Goal: Transaction & Acquisition: Purchase product/service

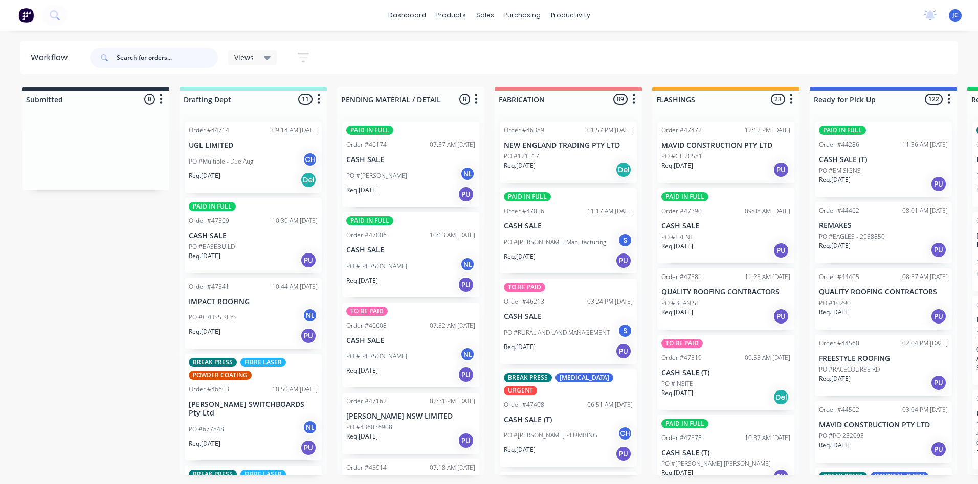
click at [143, 55] on input "text" at bounding box center [167, 58] width 101 height 20
type input "14322"
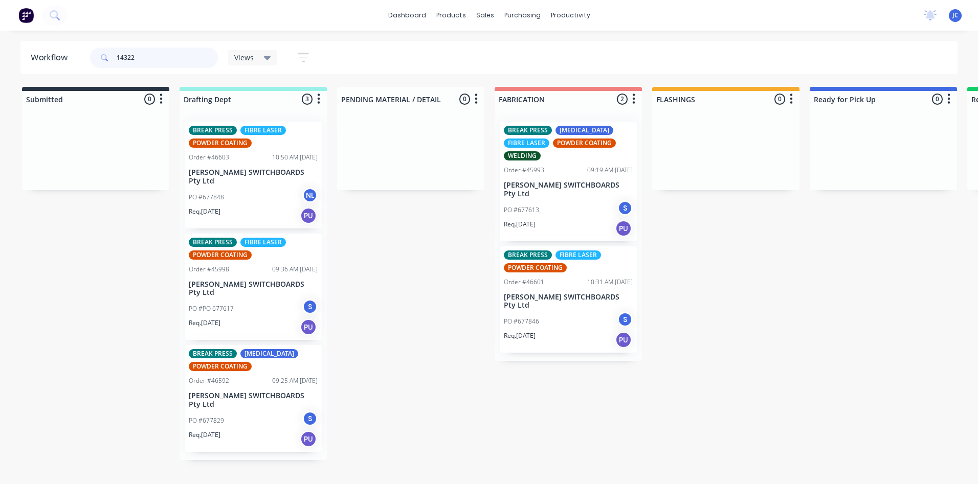
drag, startPoint x: 146, startPoint y: 58, endPoint x: 75, endPoint y: 53, distance: 71.3
click at [75, 53] on header "Workflow 14322 Views Save new view None (Default) edit Nilesh edit Production e…" at bounding box center [488, 57] width 937 height 33
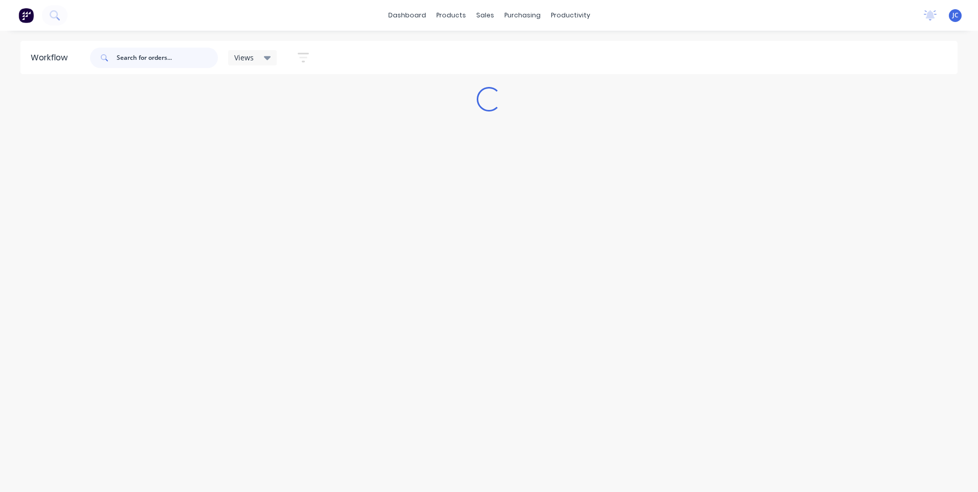
click at [150, 58] on input "text" at bounding box center [167, 58] width 101 height 20
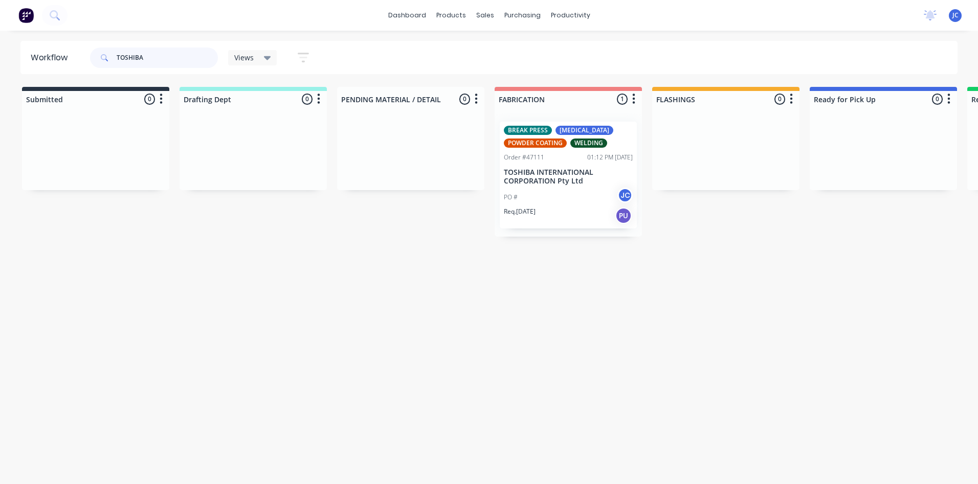
type input "TOSHIBA"
click at [557, 174] on p "TOSHIBA INTERNATIONAL CORPORATION Pty Ltd" at bounding box center [568, 176] width 129 height 17
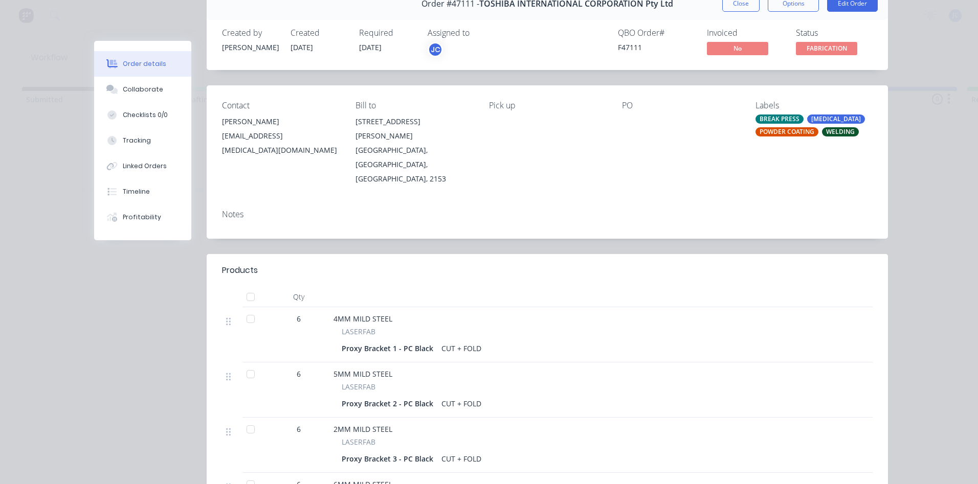
scroll to position [51, 0]
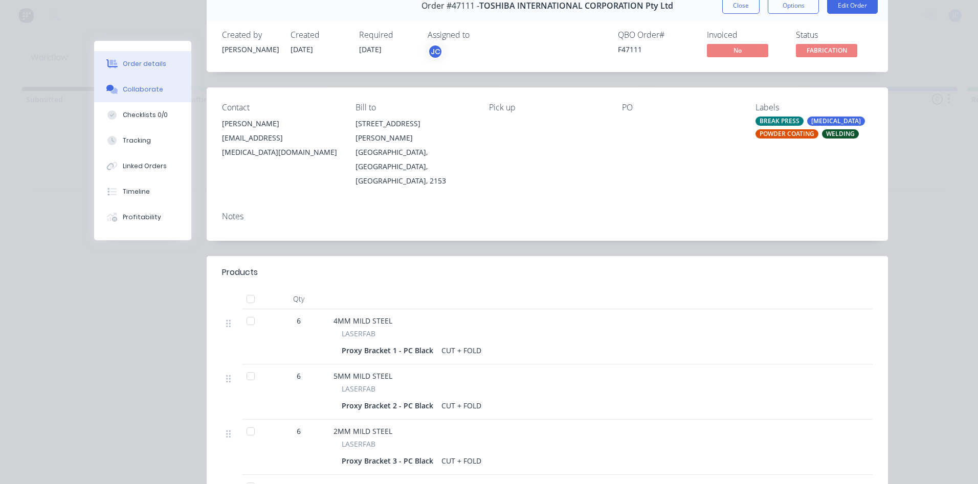
click at [133, 83] on button "Collaborate" at bounding box center [142, 90] width 97 height 26
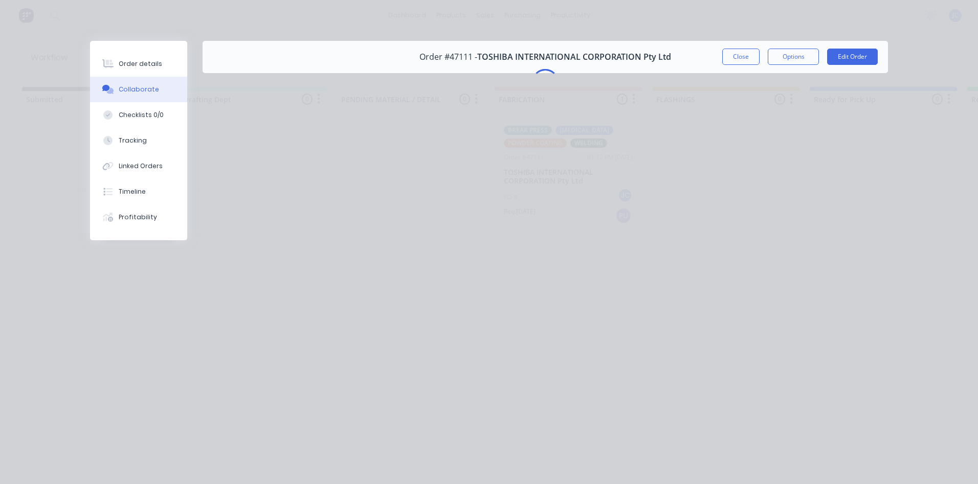
scroll to position [0, 0]
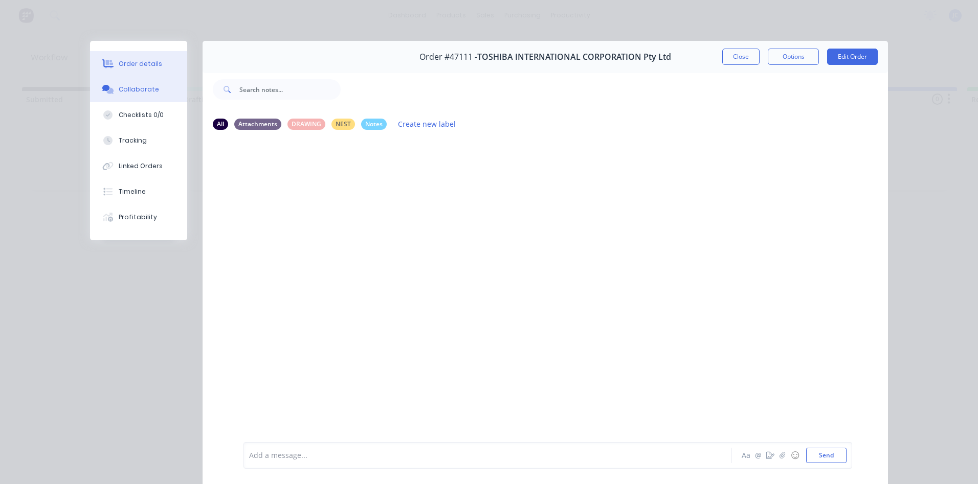
click at [135, 68] on div "Order details" at bounding box center [140, 63] width 43 height 9
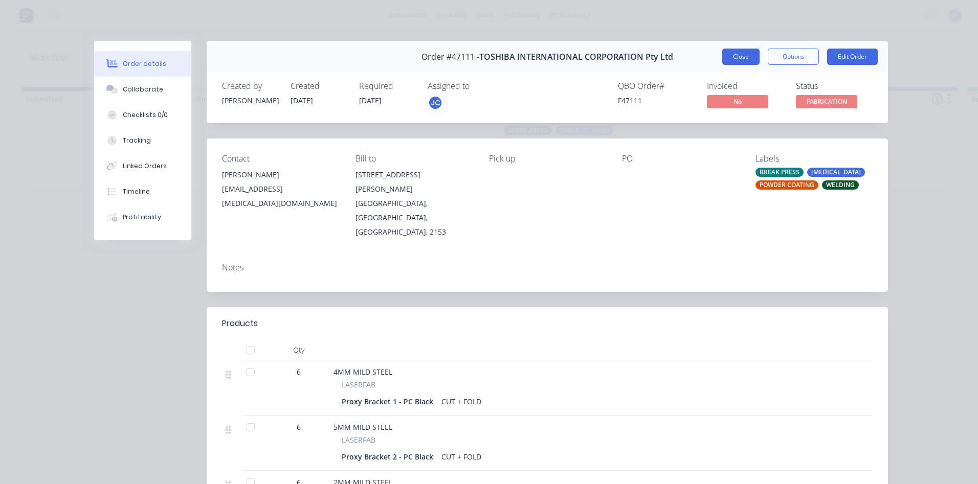
click at [738, 60] on button "Close" at bounding box center [740, 57] width 37 height 16
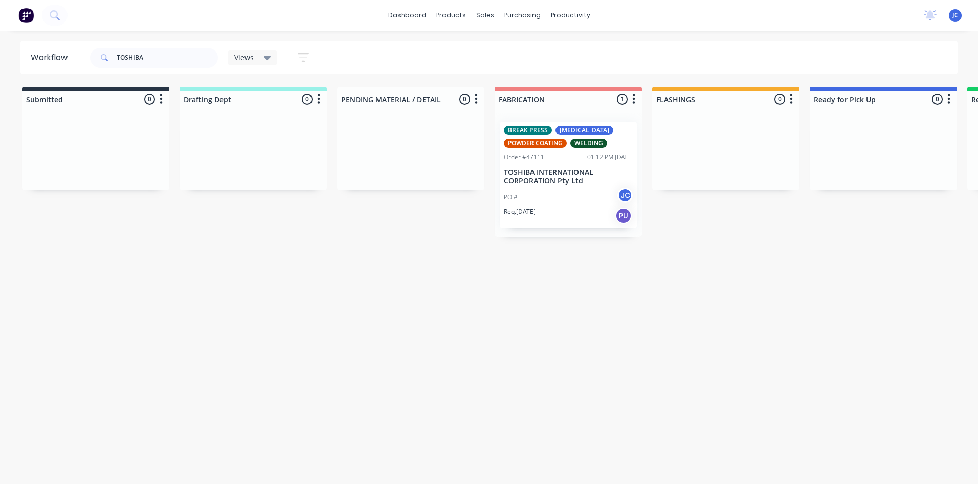
drag, startPoint x: 348, startPoint y: 219, endPoint x: 321, endPoint y: 168, distance: 58.1
click at [348, 219] on div "Submitted 0 Sort By Created date Required date Order number Customer name Most …" at bounding box center [845, 162] width 1706 height 150
click at [507, 54] on link "Sales Orders" at bounding box center [539, 48] width 136 height 20
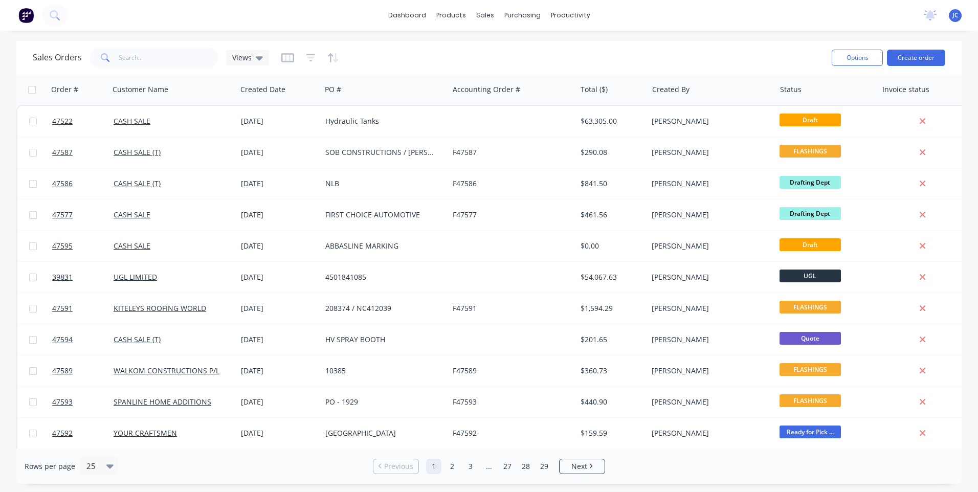
click at [912, 66] on div "Options Create order" at bounding box center [886, 57] width 118 height 25
click at [916, 60] on button "Create order" at bounding box center [916, 58] width 58 height 16
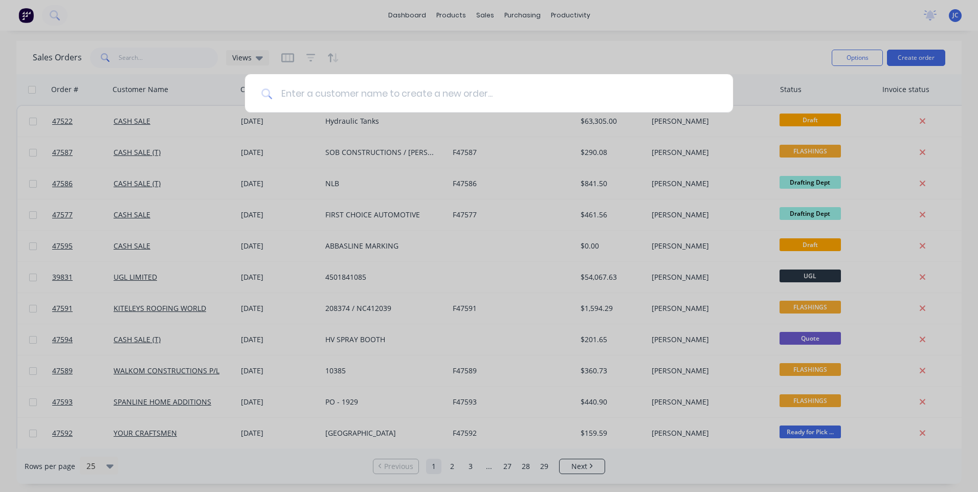
click at [301, 99] on input at bounding box center [495, 93] width 444 height 38
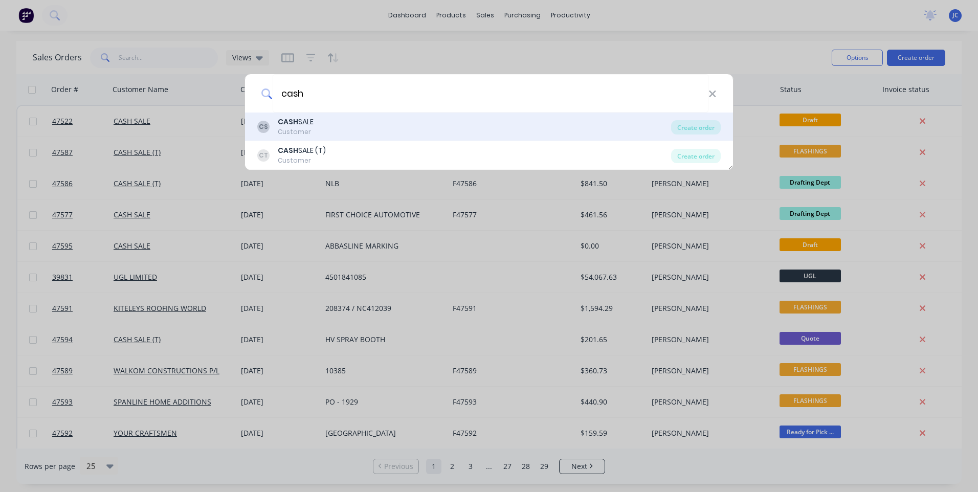
type input "cash"
click at [311, 122] on div "CASH SALE" at bounding box center [296, 122] width 36 height 11
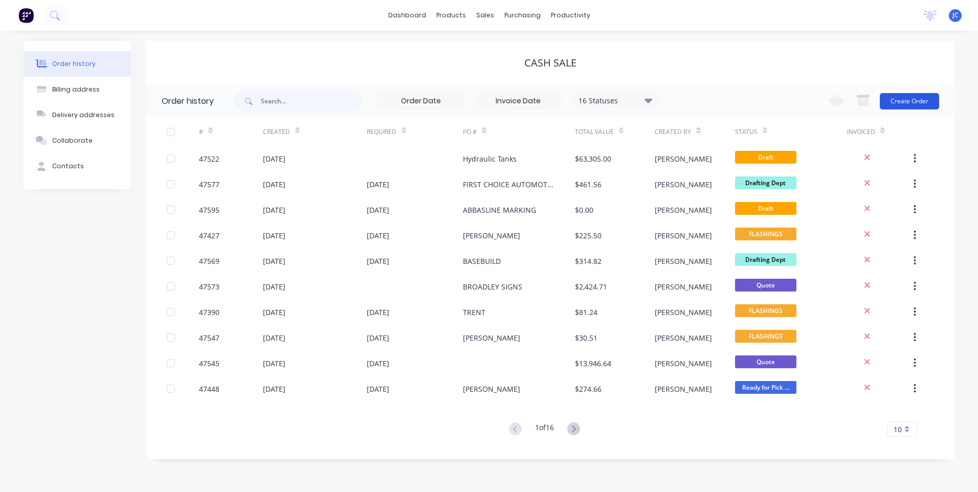
click at [914, 99] on button "Create Order" at bounding box center [909, 101] width 59 height 16
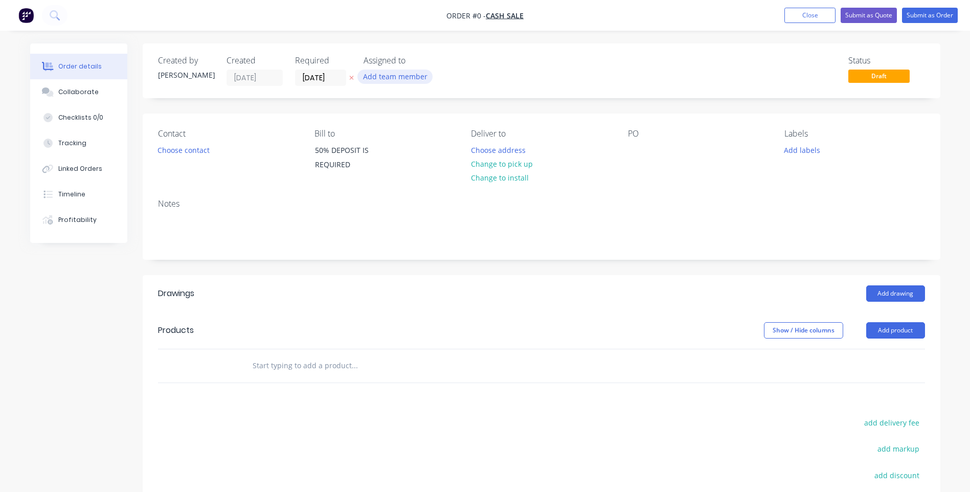
click at [391, 79] on button "Add team member" at bounding box center [394, 77] width 75 height 14
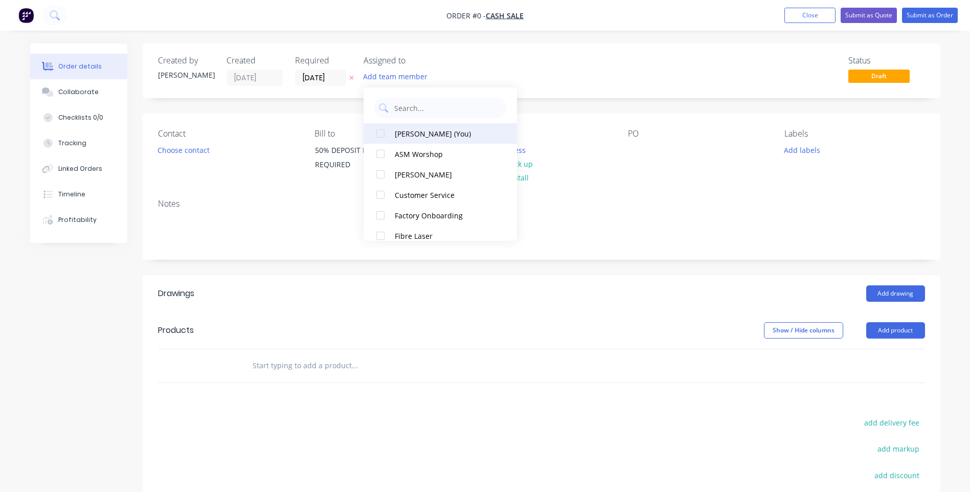
click at [418, 133] on div "[PERSON_NAME] (You)" at bounding box center [446, 133] width 102 height 11
click at [610, 176] on div "Order details Collaborate Checklists 0/0 Tracking Linked Orders Timeline Profit…" at bounding box center [485, 332] width 931 height 578
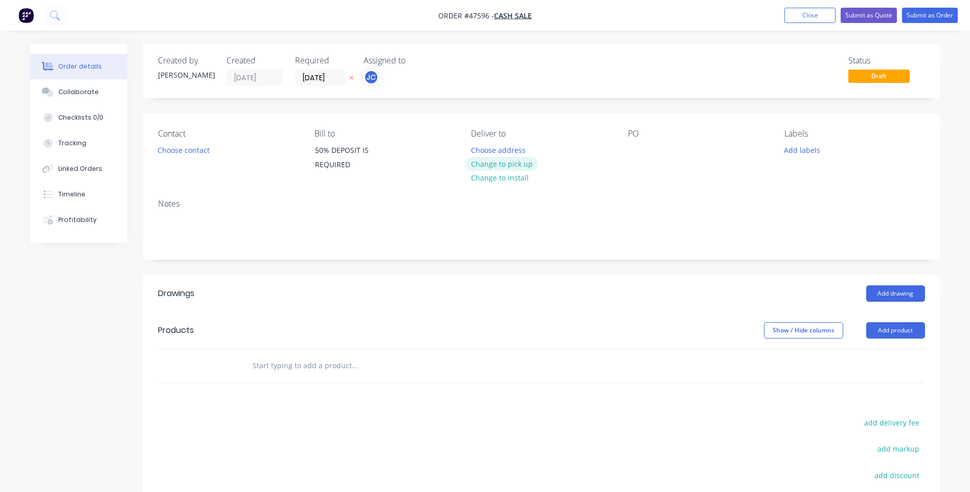
click at [511, 166] on button "Change to pick up" at bounding box center [501, 164] width 73 height 14
click at [808, 153] on button "Add labels" at bounding box center [802, 150] width 47 height 14
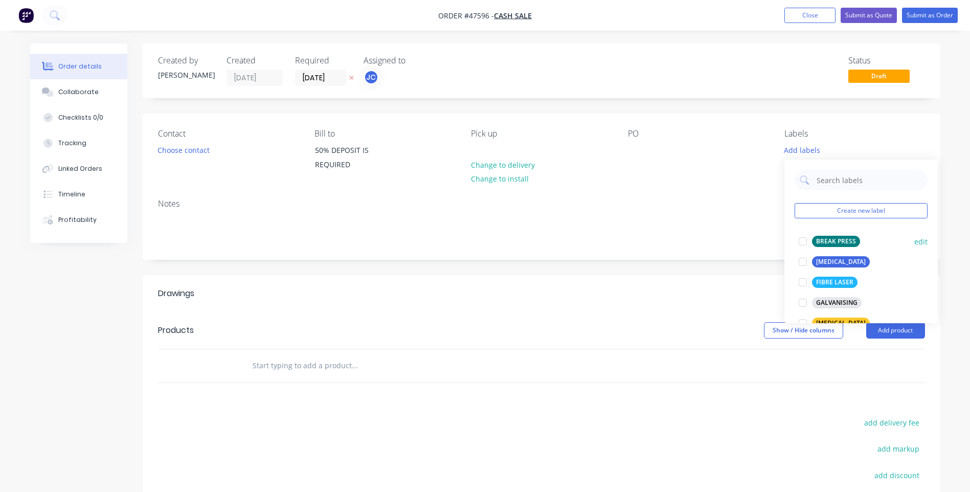
click at [806, 239] on div at bounding box center [803, 241] width 20 height 20
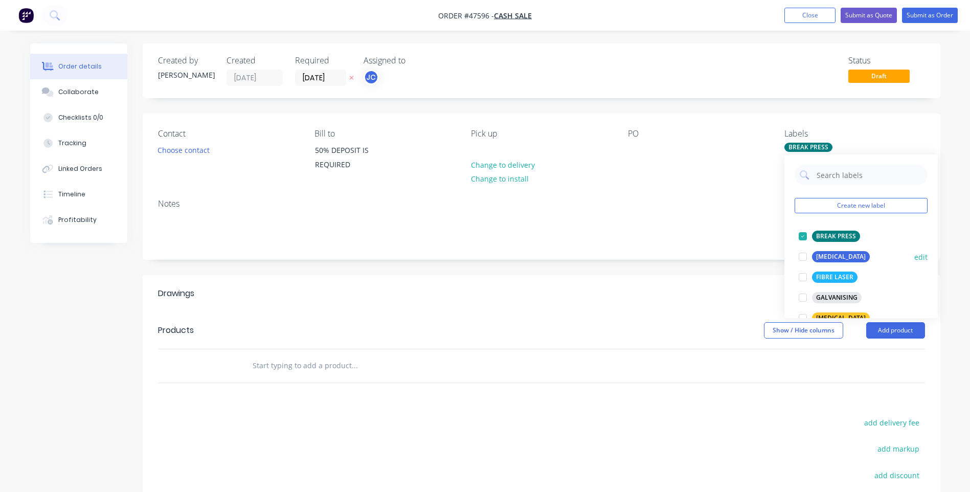
click at [804, 255] on div at bounding box center [803, 257] width 20 height 20
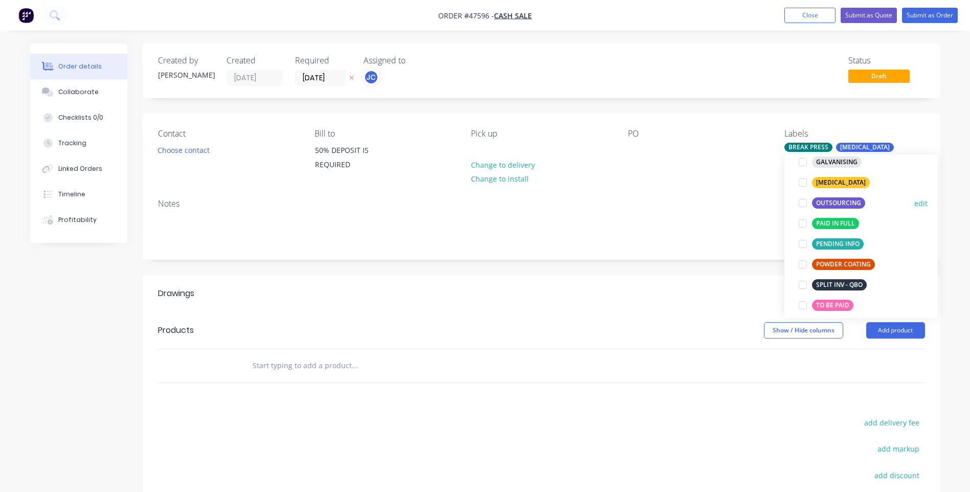
scroll to position [153, 0]
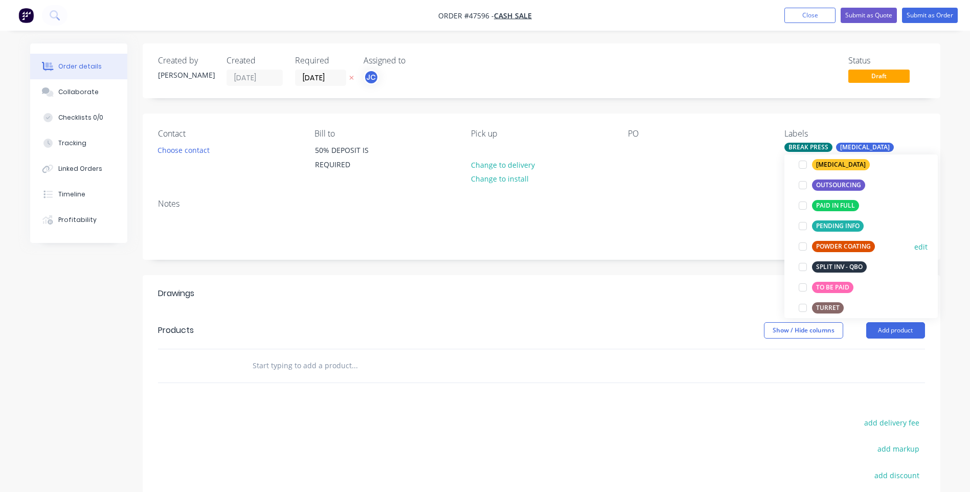
click at [804, 246] on div at bounding box center [803, 246] width 20 height 20
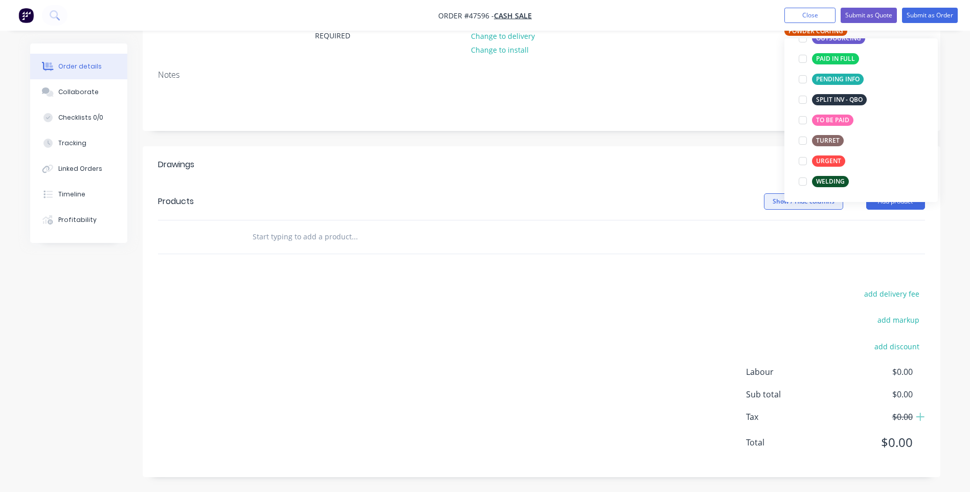
scroll to position [129, 0]
click at [803, 182] on div at bounding box center [803, 181] width 20 height 20
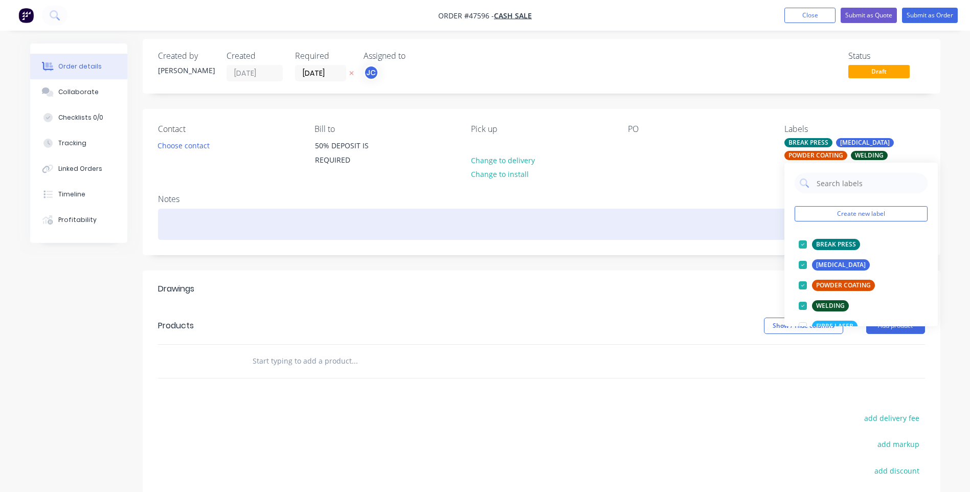
scroll to position [0, 0]
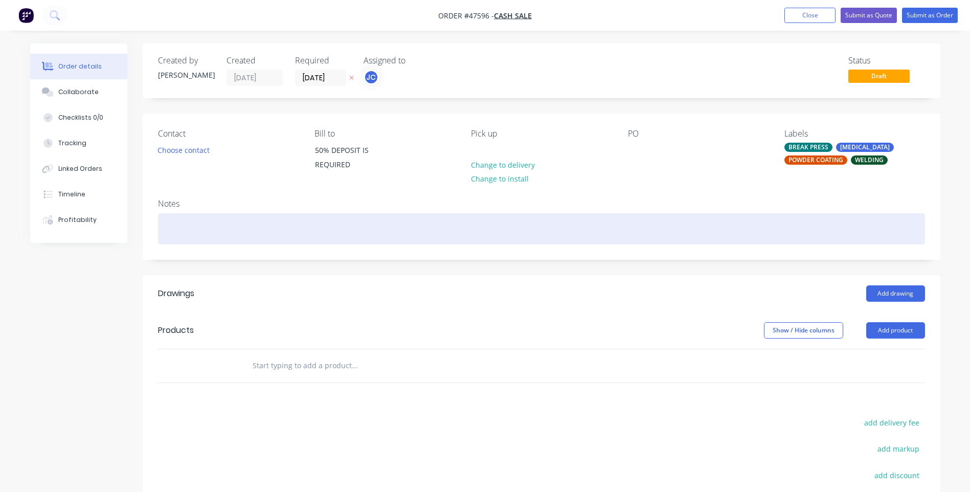
click at [746, 219] on div at bounding box center [541, 228] width 767 height 31
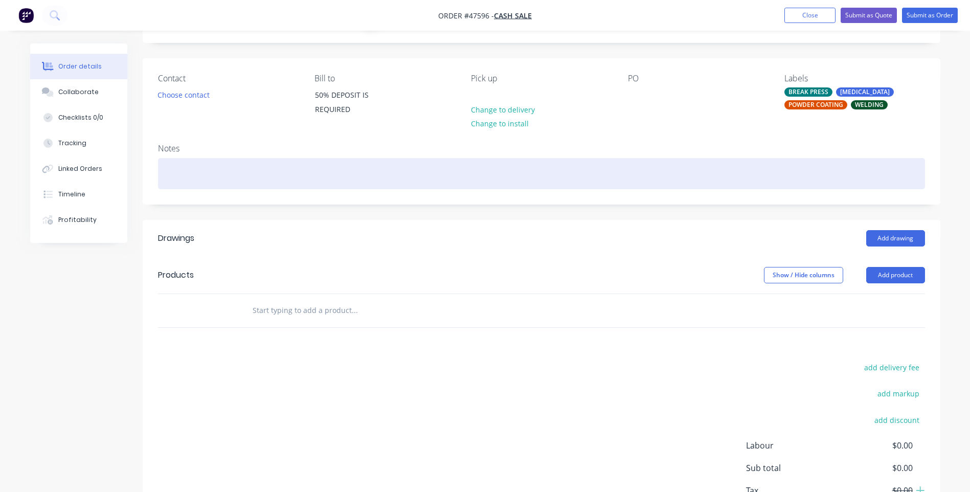
scroll to position [129, 0]
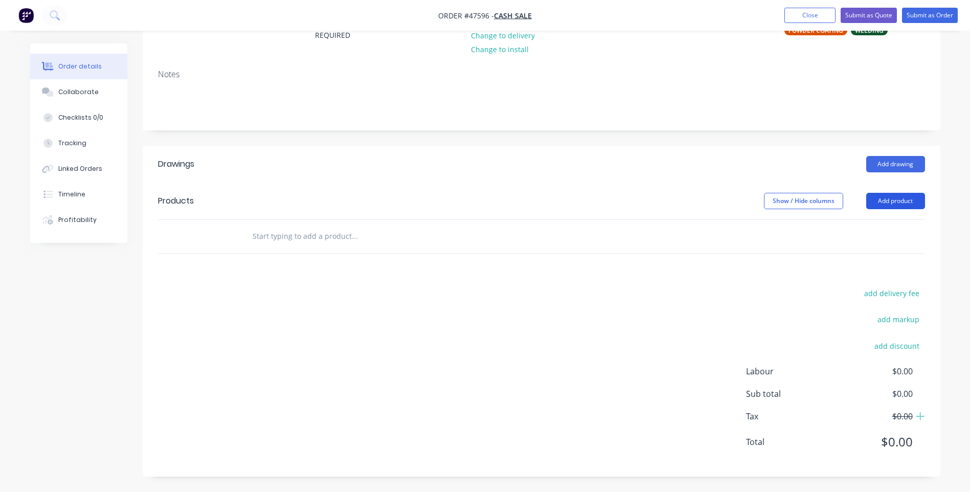
click at [888, 201] on button "Add product" at bounding box center [895, 201] width 59 height 16
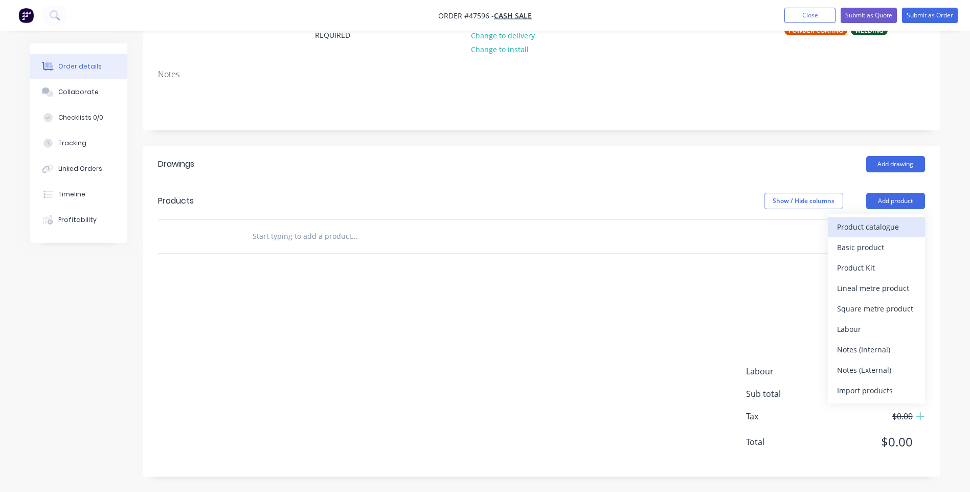
click at [859, 228] on div "Product catalogue" at bounding box center [876, 226] width 79 height 15
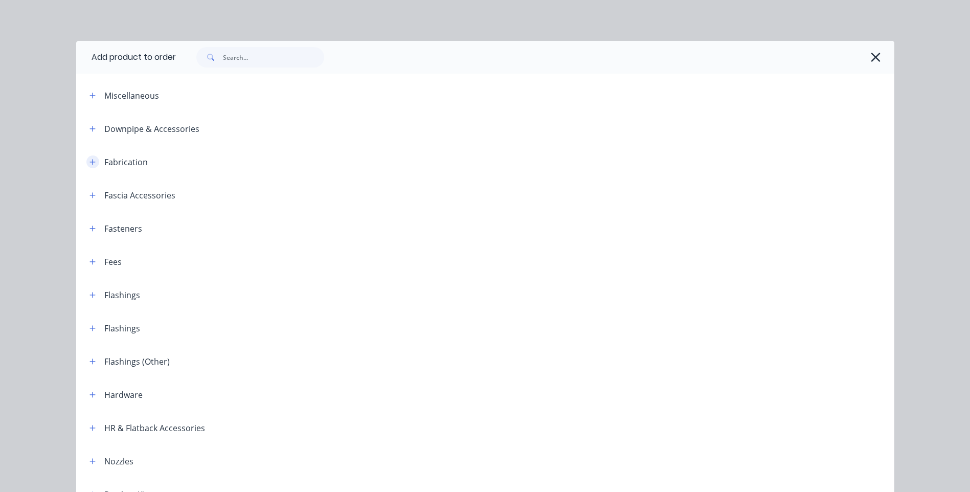
click at [86, 165] on button "button" at bounding box center [92, 161] width 13 height 13
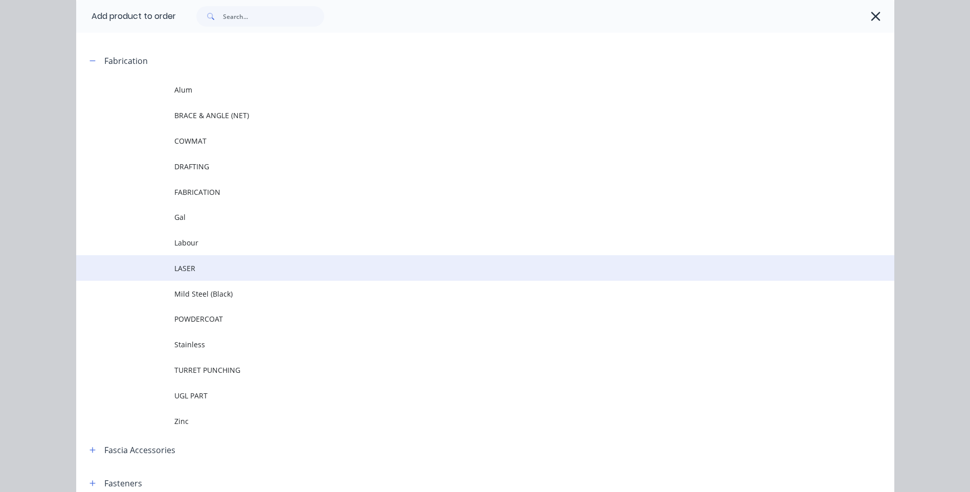
scroll to position [102, 0]
click at [187, 268] on span "LASER" at bounding box center [462, 267] width 576 height 11
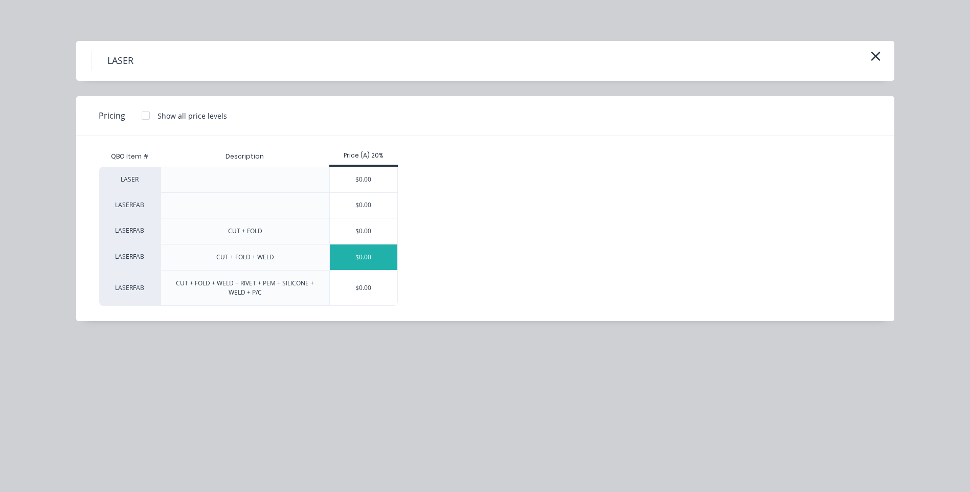
click at [364, 258] on div "$0.00" at bounding box center [364, 257] width 68 height 26
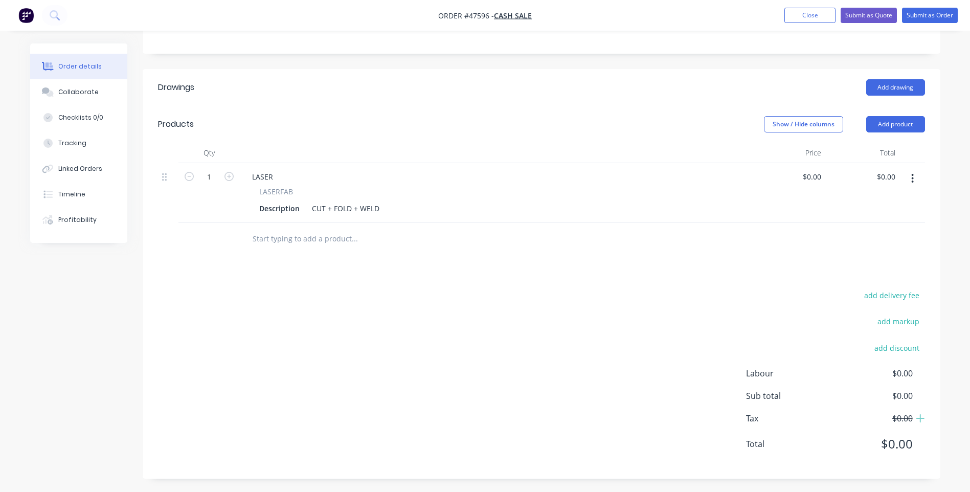
scroll to position [208, 0]
click at [230, 175] on icon "button" at bounding box center [229, 174] width 9 height 9
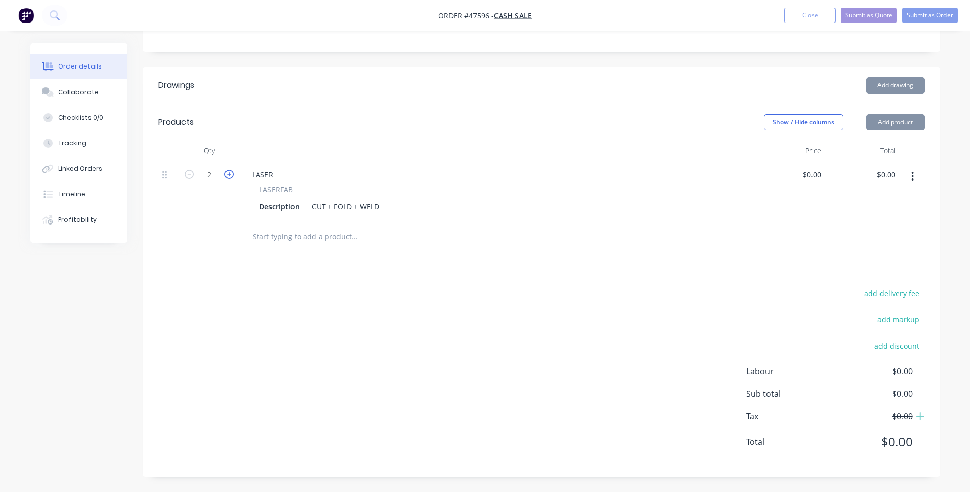
click at [230, 175] on icon "button" at bounding box center [229, 174] width 9 height 9
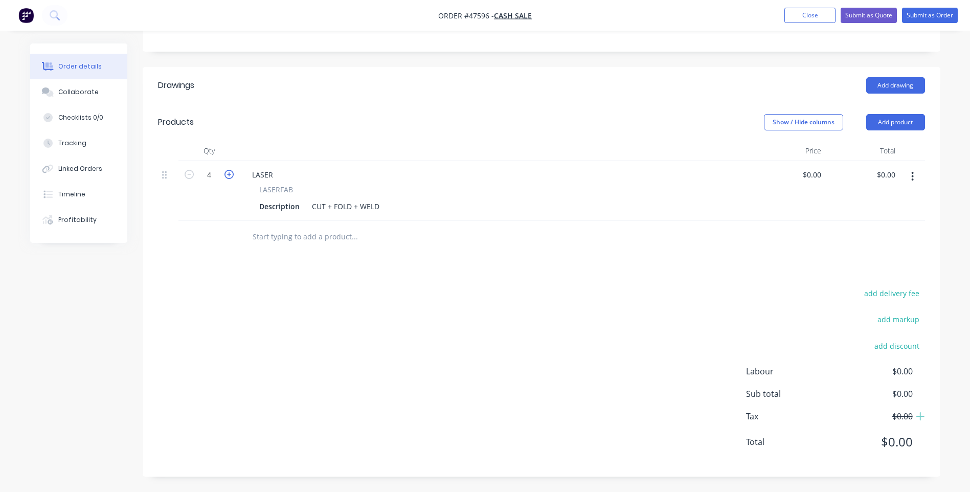
click at [230, 175] on icon "button" at bounding box center [229, 174] width 9 height 9
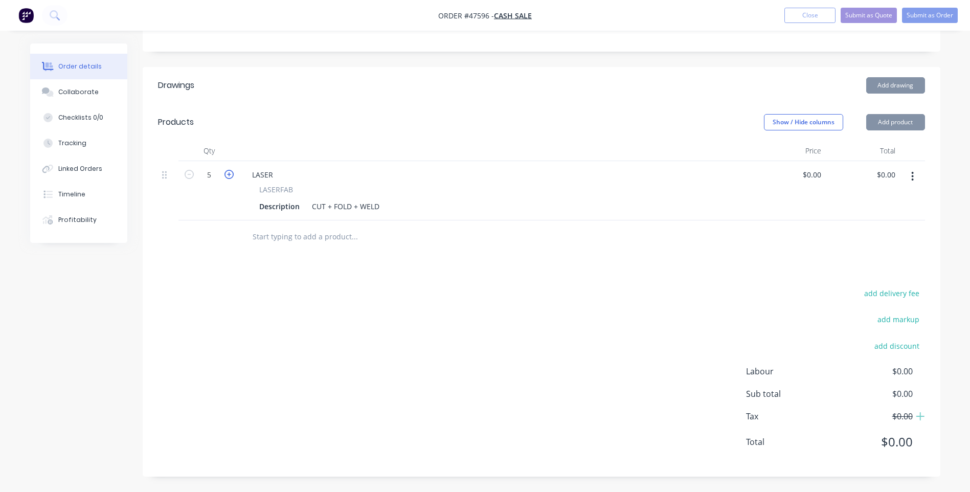
click at [230, 175] on icon "button" at bounding box center [229, 174] width 9 height 9
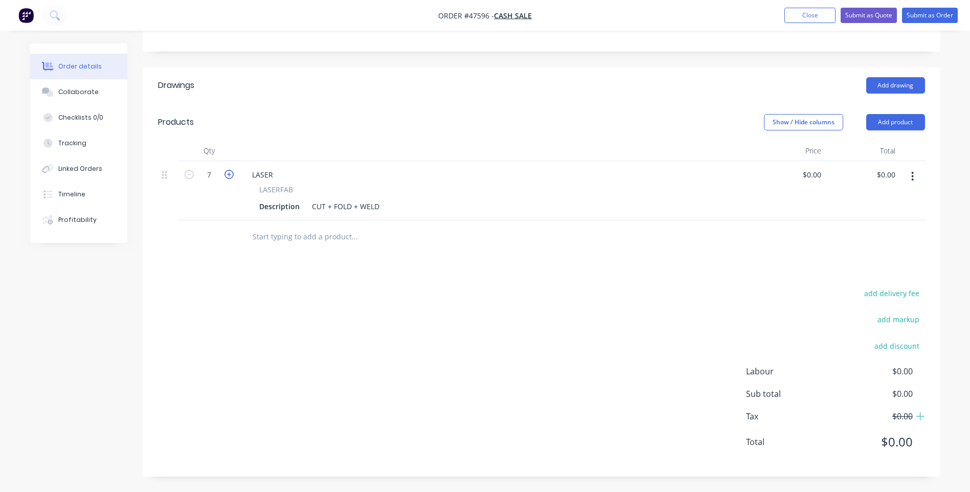
click at [230, 175] on icon "button" at bounding box center [229, 174] width 9 height 9
type input "8"
click at [810, 176] on div "0 $0.00" at bounding box center [812, 174] width 28 height 15
type input "$222.68"
type input "$1,781.44"
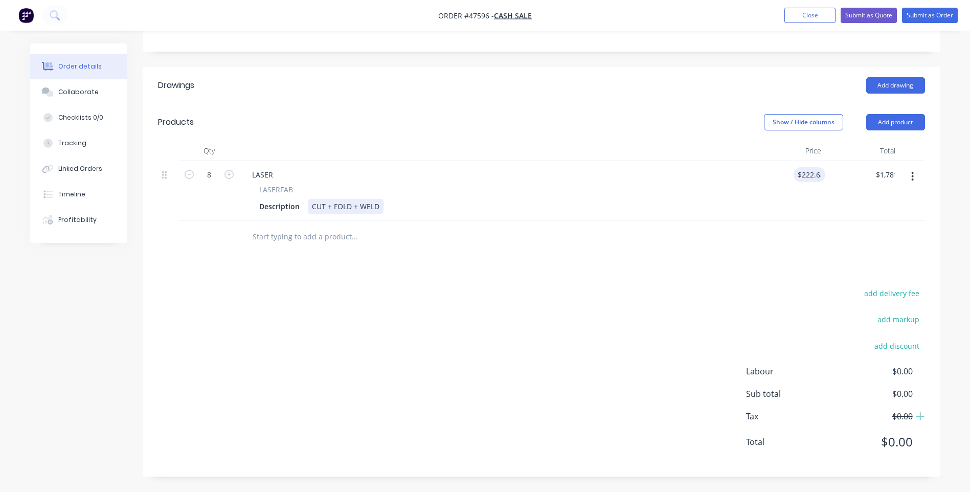
click at [710, 209] on div "Description CUT + FOLD + WELD" at bounding box center [493, 206] width 477 height 15
click at [377, 207] on div "CUT + FOLD + WELD" at bounding box center [346, 206] width 76 height 15
drag, startPoint x: 383, startPoint y: 270, endPoint x: 281, endPoint y: 223, distance: 112.2
click at [383, 270] on div "Drawings Add drawing Products Show / Hide columns Add product Qty Price Total 8…" at bounding box center [542, 272] width 798 height 410
click at [288, 208] on div "Description" at bounding box center [279, 206] width 49 height 15
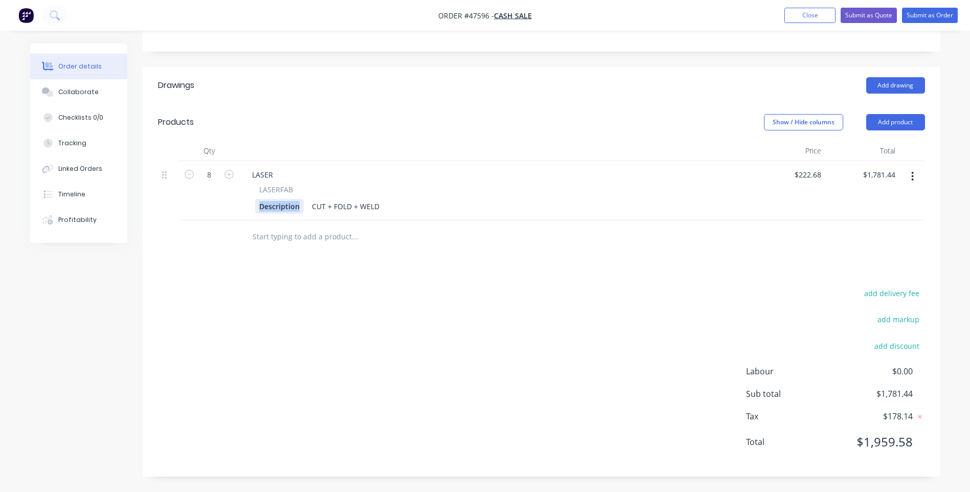
click at [288, 208] on div "Description" at bounding box center [279, 206] width 49 height 15
click at [298, 208] on div "Description" at bounding box center [279, 206] width 49 height 15
drag, startPoint x: 299, startPoint y: 208, endPoint x: 257, endPoint y: 209, distance: 42.5
click at [257, 209] on div "Description" at bounding box center [279, 206] width 49 height 15
click at [272, 172] on div "LASER" at bounding box center [262, 174] width 37 height 15
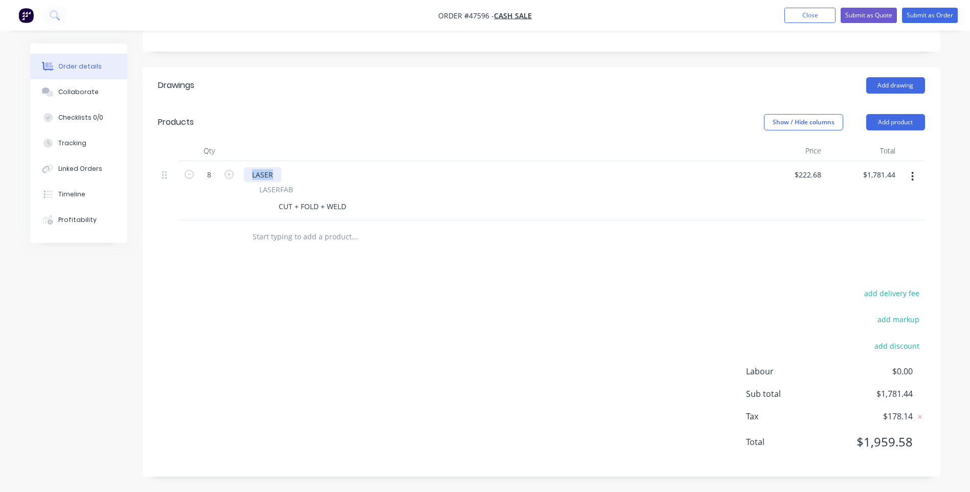
drag, startPoint x: 276, startPoint y: 172, endPoint x: 247, endPoint y: 174, distance: 29.7
click at [247, 174] on div "LASER" at bounding box center [262, 174] width 37 height 15
click at [284, 209] on div "CUT + FOLD + WELD" at bounding box center [313, 206] width 76 height 15
click at [260, 209] on div at bounding box center [262, 206] width 15 height 15
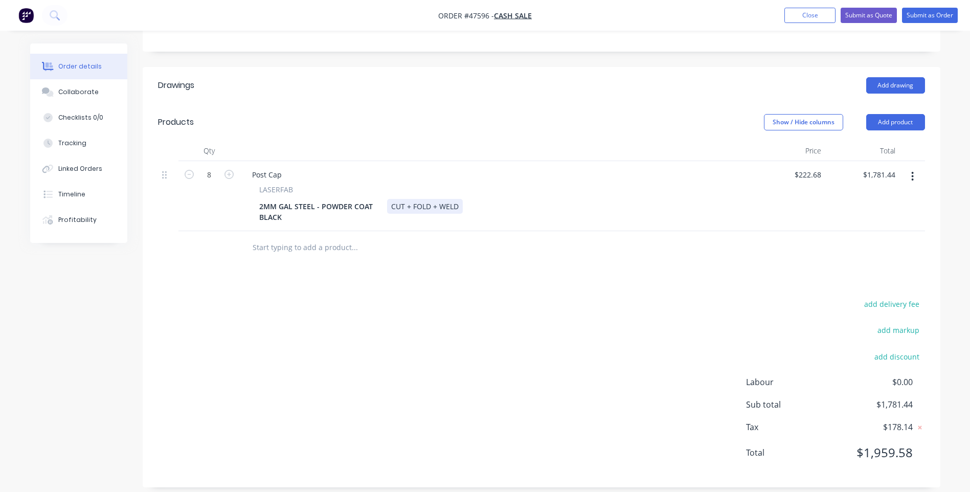
click at [444, 230] on div "Post Cap LASERFAB 2MM GAL STEEL - POWDER COAT BLACK CUT + FOLD + WELD" at bounding box center [495, 196] width 511 height 70
click at [514, 225] on div "Post Cap LASERFAB 2MM GAL STEEL - POWDER COAT BLACK CUT + FOLD + WELD" at bounding box center [495, 196] width 511 height 70
click at [283, 176] on div "Post Cap" at bounding box center [267, 174] width 46 height 15
click at [295, 175] on div "Post Cap 145 x 145" at bounding box center [284, 174] width 80 height 15
click at [320, 174] on div "Post Cap 145 x 145" at bounding box center [284, 174] width 80 height 15
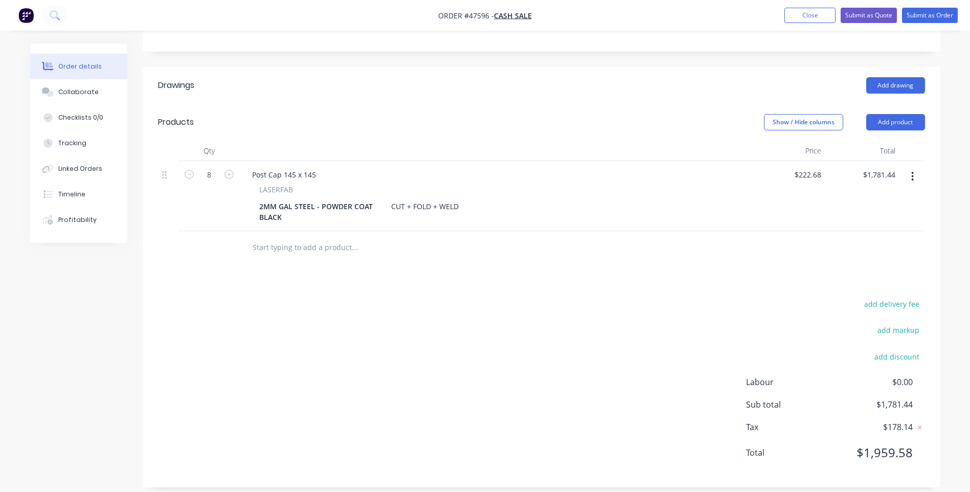
click at [910, 177] on button "button" at bounding box center [913, 176] width 24 height 18
click at [875, 222] on div "Duplicate" at bounding box center [876, 223] width 79 height 15
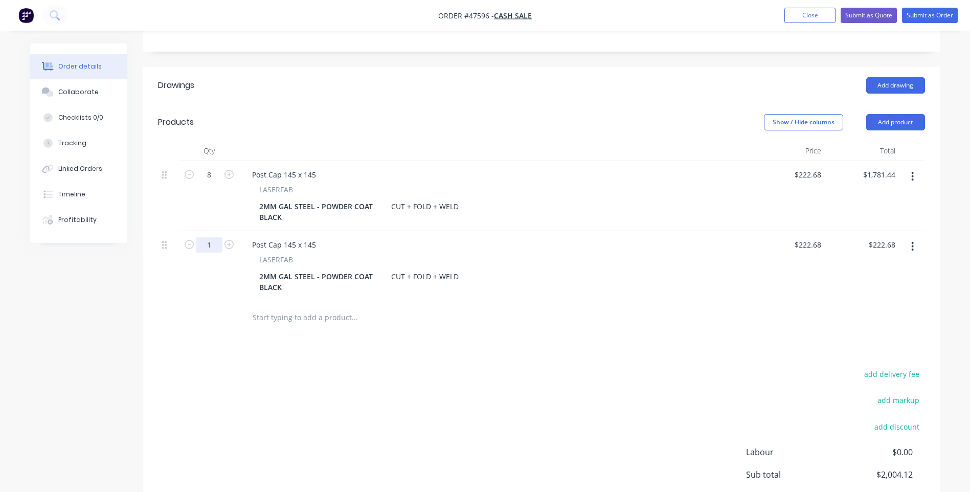
click at [211, 247] on input "1" at bounding box center [209, 244] width 27 height 15
type input "8"
type input "$1,781.44"
click at [430, 354] on div "Drawings Add drawing Products Show / Hide columns Add product Qty Price Total 8…" at bounding box center [542, 312] width 798 height 490
click at [282, 288] on div "2MM GAL STEEL - POWDER COAT BLACK" at bounding box center [319, 282] width 128 height 26
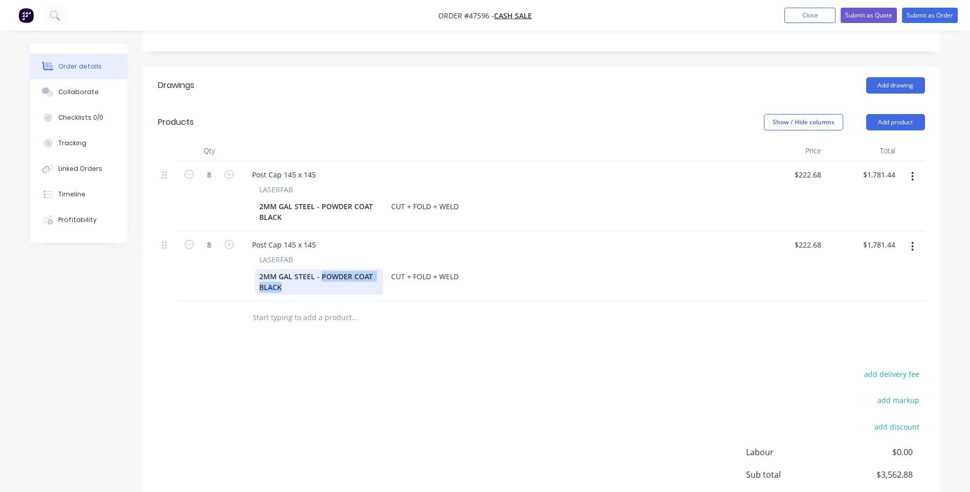
drag, startPoint x: 286, startPoint y: 288, endPoint x: 321, endPoint y: 276, distance: 36.7
click at [321, 276] on div "2MM GAL STEEL - POWDER COAT BLACK" at bounding box center [319, 282] width 128 height 26
click at [880, 245] on input "1781.44" at bounding box center [884, 244] width 32 height 15
type input "1781.44"
click at [812, 246] on input "$222.68" at bounding box center [810, 244] width 32 height 15
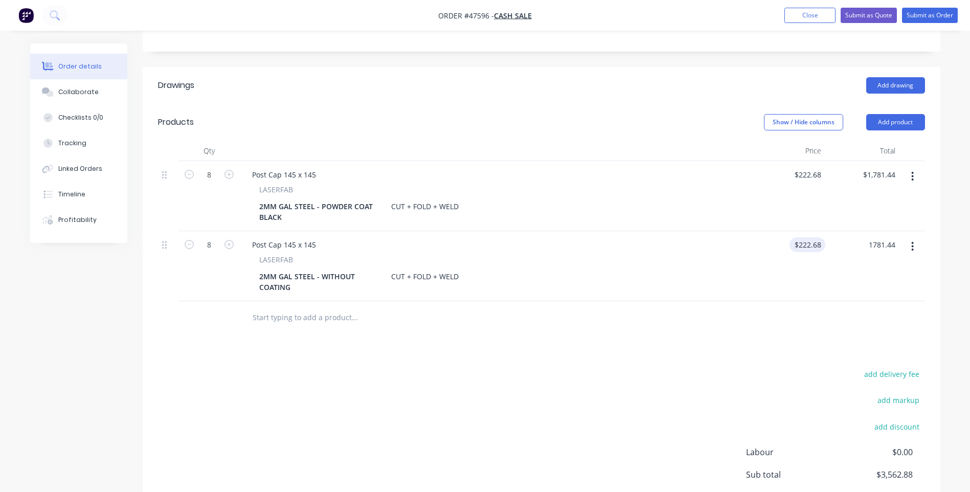
type input "222.68"
type input "$1,781.44"
click at [812, 246] on input "222.68" at bounding box center [812, 244] width 28 height 15
type input "$202.68"
type input "$1,621.44"
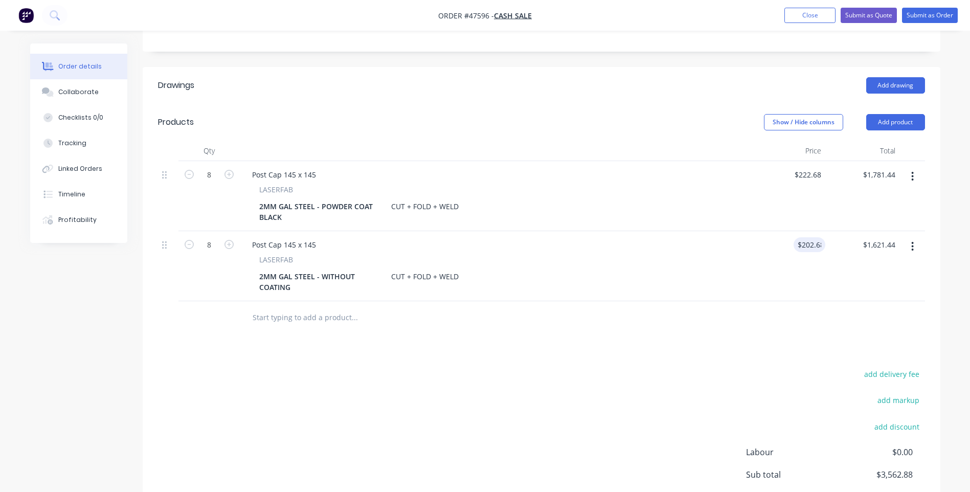
click at [875, 281] on div "$1,621.44 $1,781.44" at bounding box center [862, 266] width 74 height 70
click at [533, 341] on div "Drawings Add drawing Products Show / Hide columns Add product Qty Price Total 8…" at bounding box center [542, 312] width 798 height 490
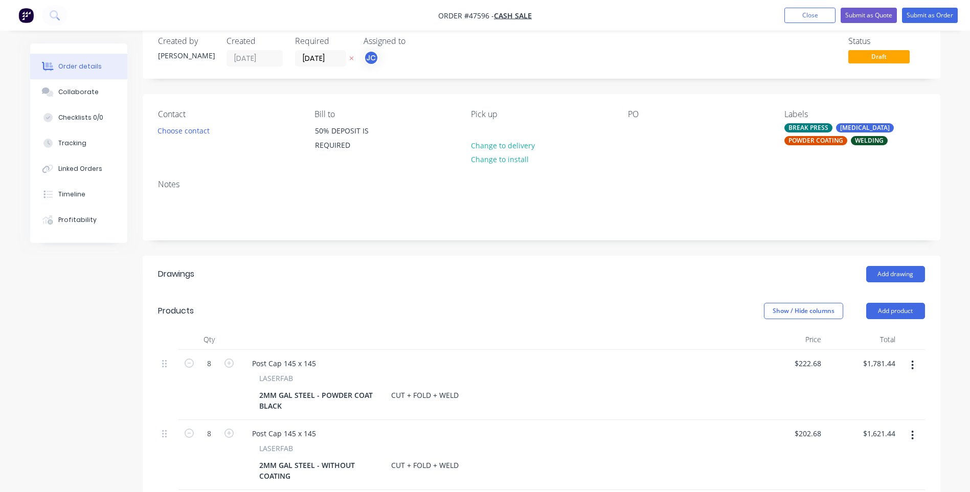
scroll to position [0, 0]
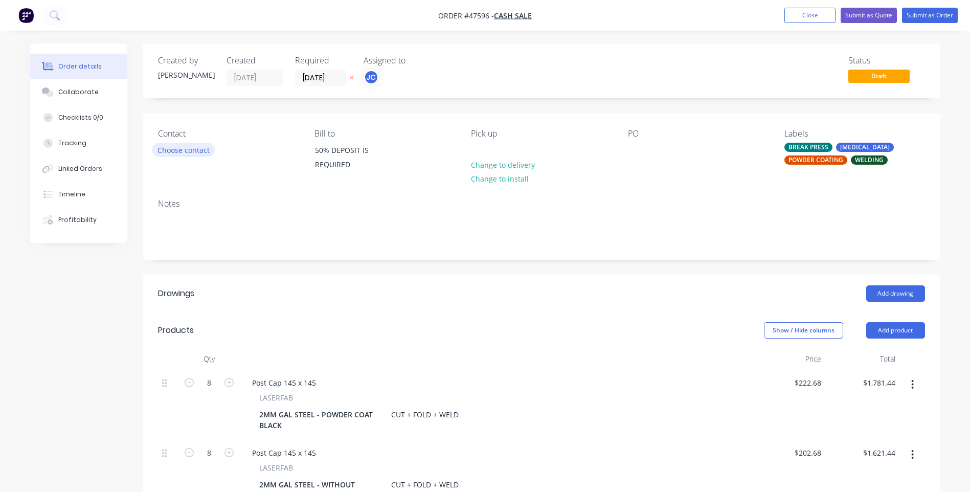
click at [184, 149] on button "Choose contact" at bounding box center [183, 150] width 63 height 14
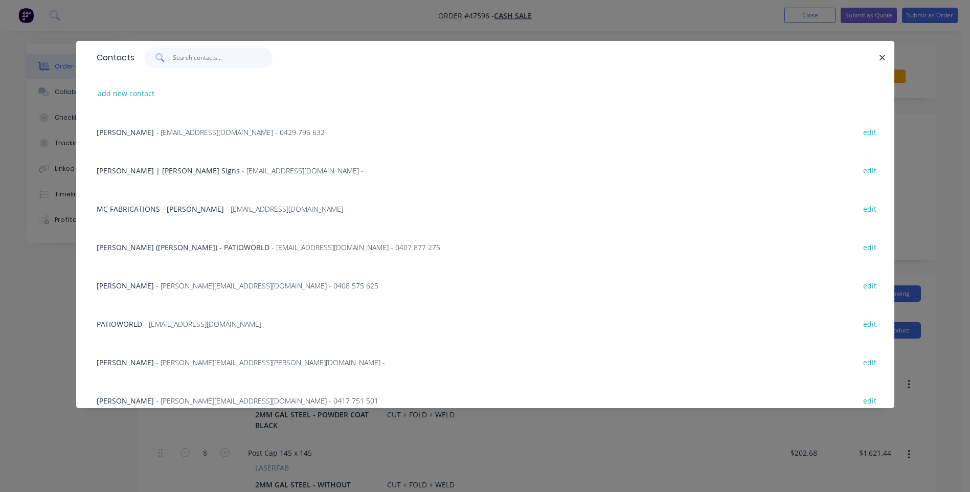
click at [197, 62] on input "text" at bounding box center [223, 58] width 100 height 20
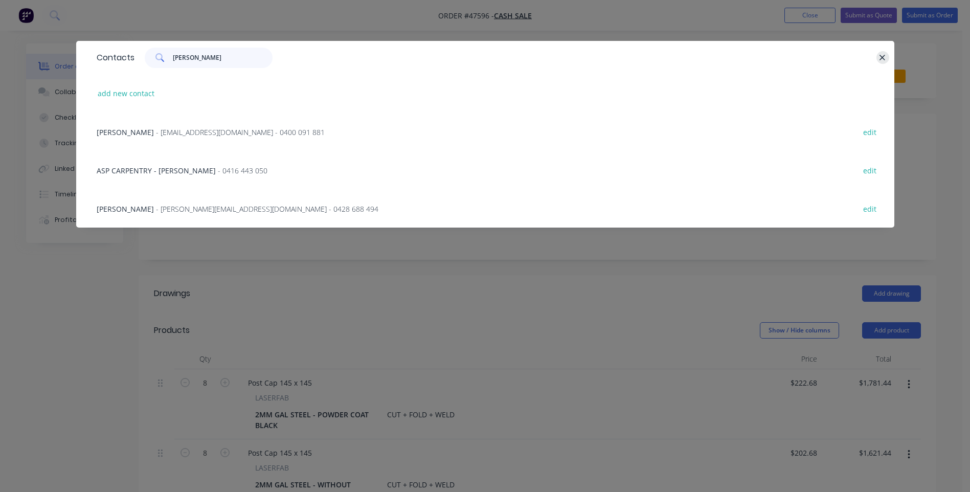
type input "[PERSON_NAME]"
click at [883, 60] on icon "button" at bounding box center [882, 57] width 7 height 9
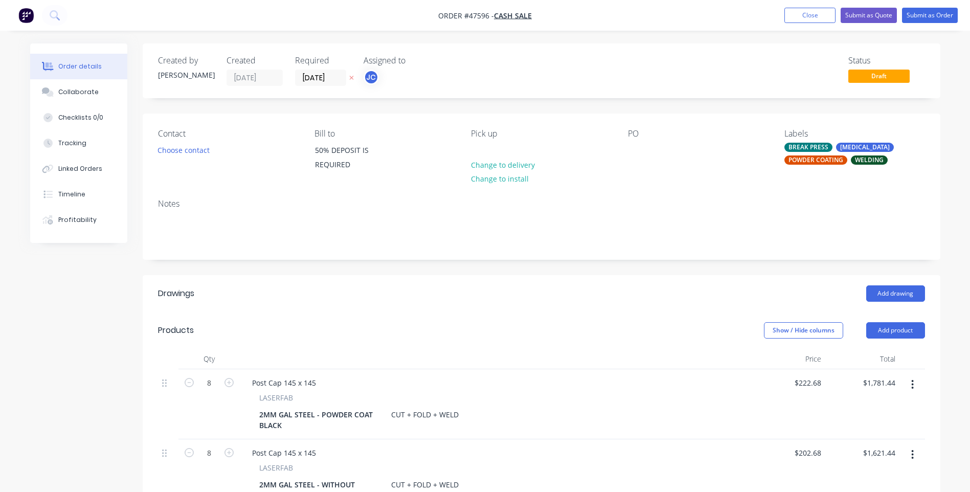
click at [352, 78] on icon at bounding box center [351, 78] width 4 height 4
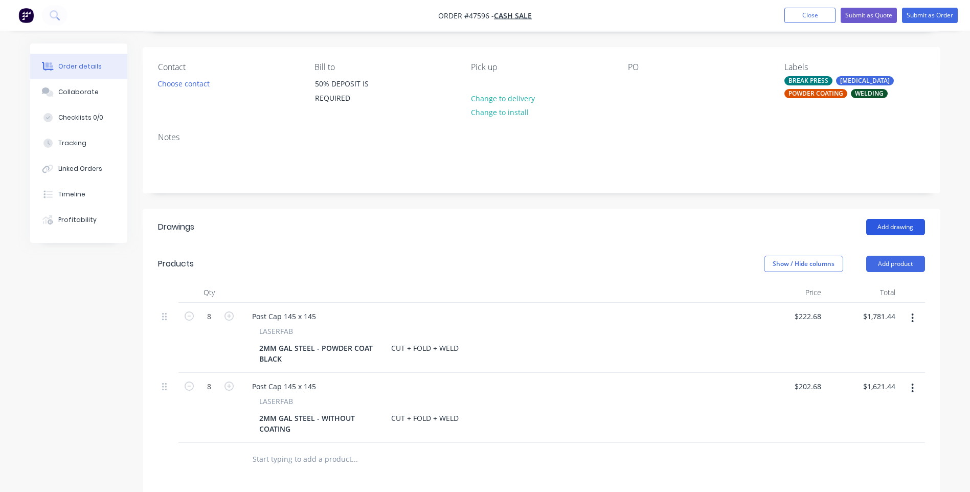
scroll to position [33, 0]
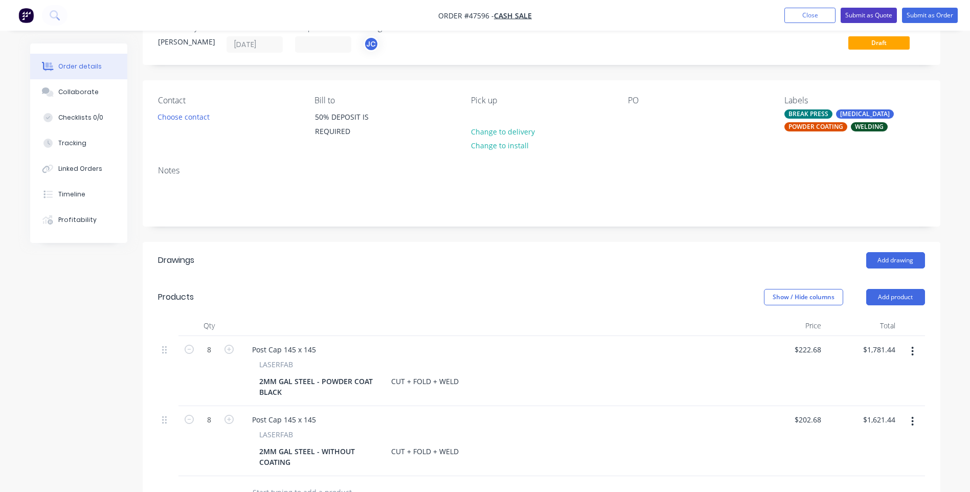
click at [859, 15] on button "Submit as Quote" at bounding box center [869, 15] width 56 height 15
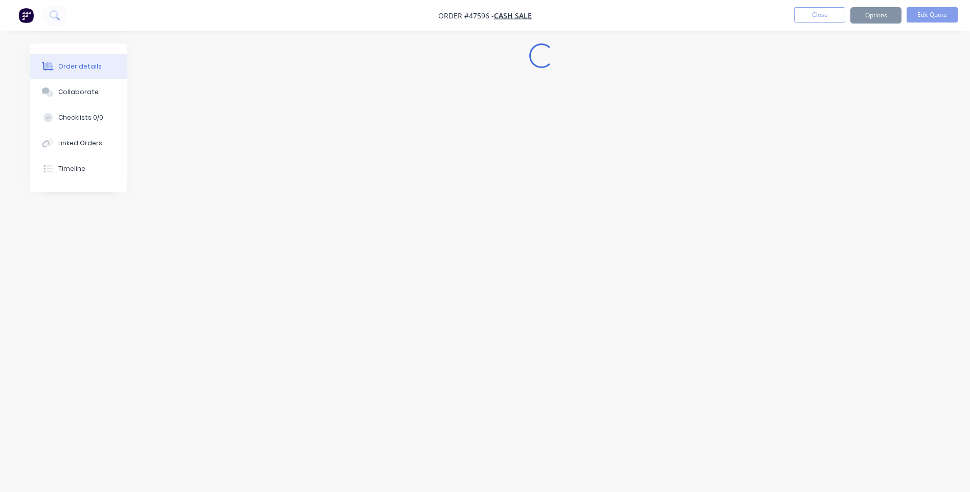
scroll to position [0, 0]
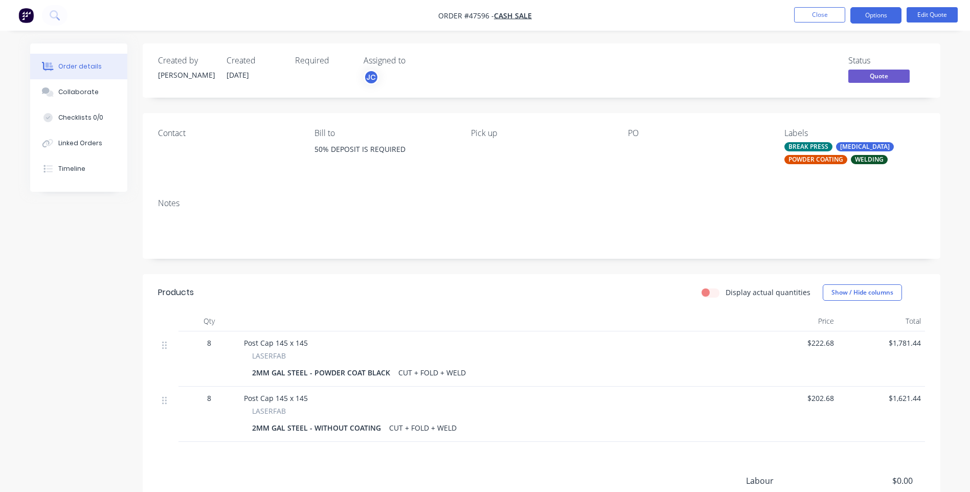
click at [859, 24] on nav "Order #47596 - CASH SALE Close Options Edit Quote" at bounding box center [485, 15] width 970 height 31
click at [863, 18] on button "Options" at bounding box center [875, 15] width 51 height 16
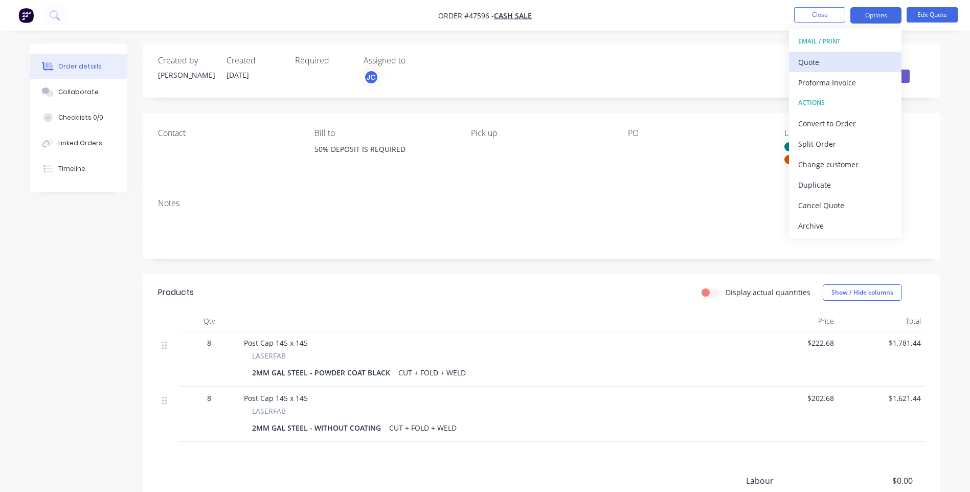
click at [823, 62] on div "Quote" at bounding box center [845, 62] width 94 height 15
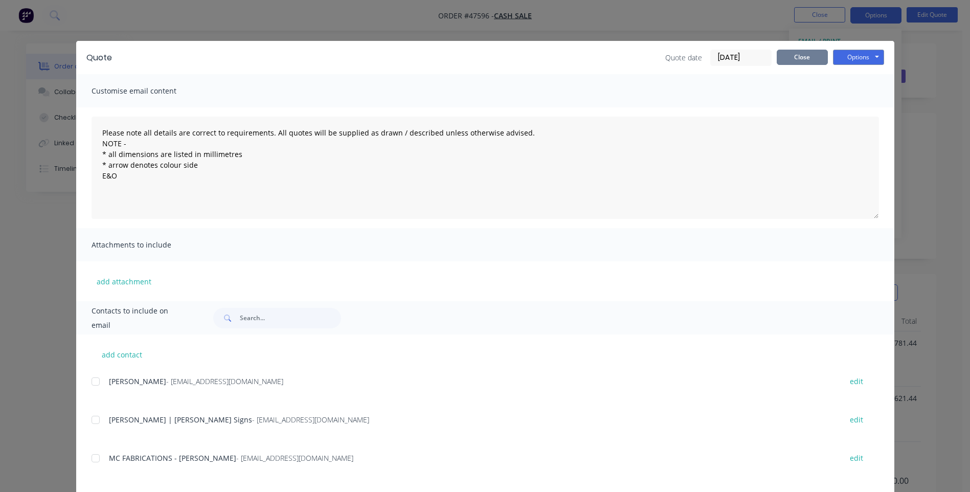
click at [786, 59] on button "Close" at bounding box center [802, 57] width 51 height 15
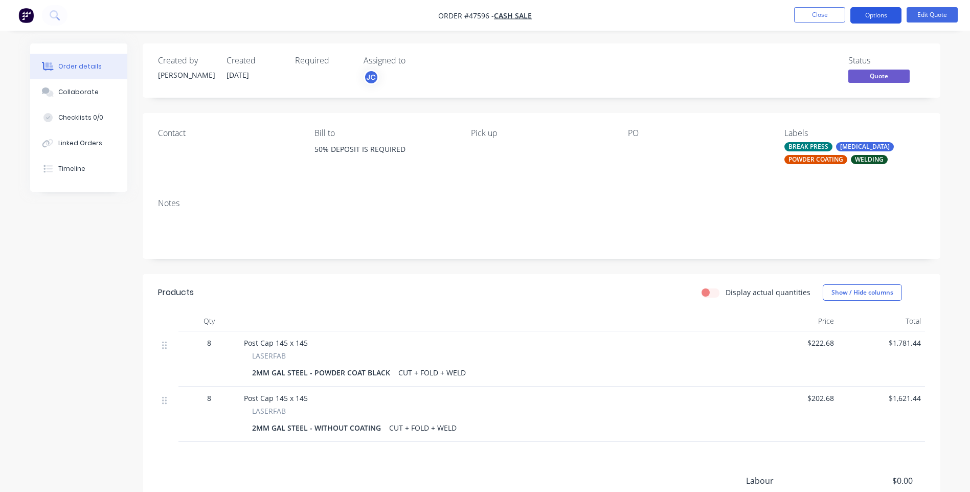
click at [867, 15] on button "Options" at bounding box center [875, 15] width 51 height 16
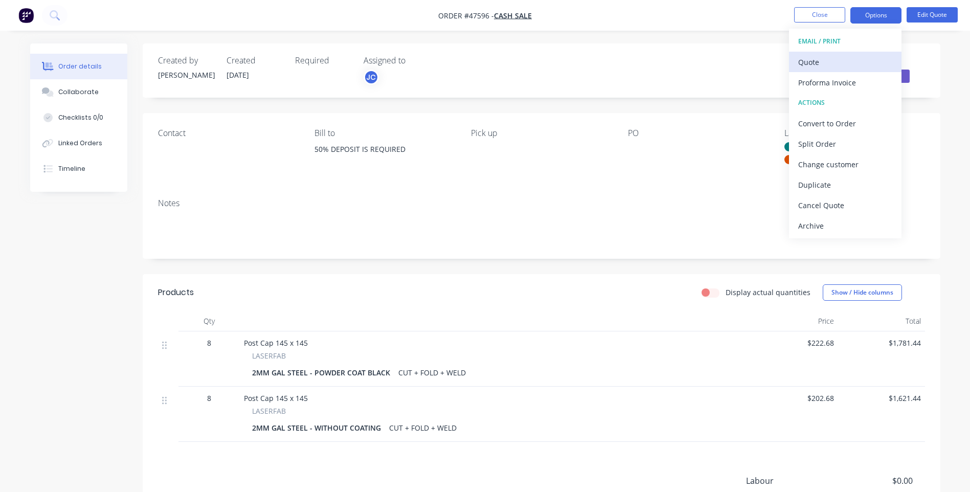
click at [821, 64] on div "Quote" at bounding box center [845, 62] width 94 height 15
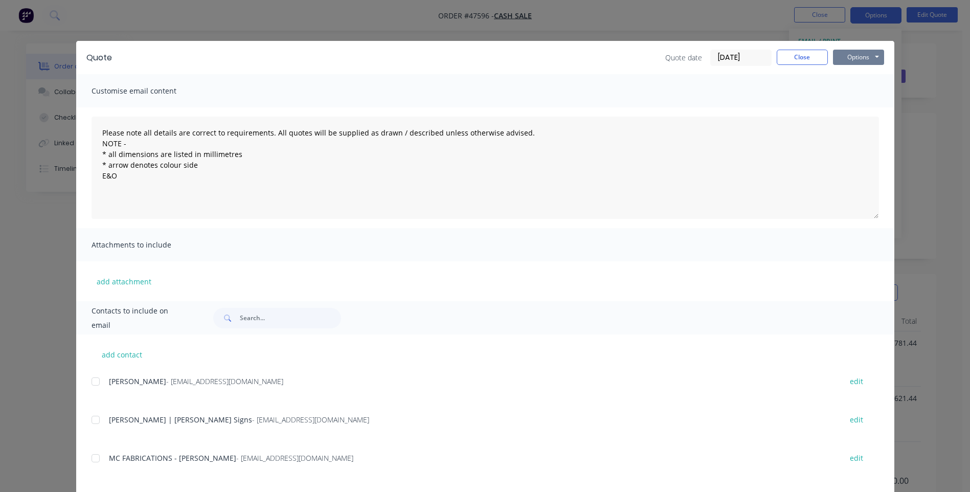
click at [869, 61] on button "Options" at bounding box center [858, 57] width 51 height 15
click at [857, 87] on button "Print" at bounding box center [865, 92] width 65 height 17
click at [808, 57] on button "Close" at bounding box center [802, 57] width 51 height 15
